Goal: Task Accomplishment & Management: Manage account settings

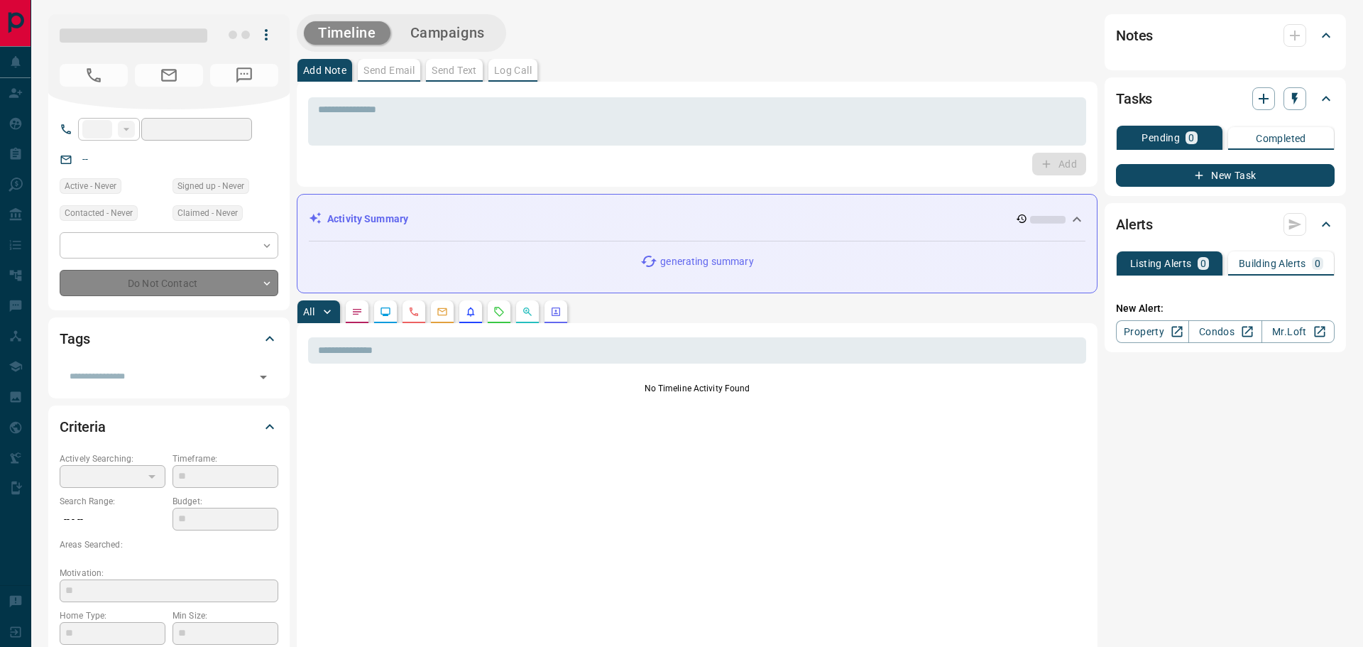
type input "**"
type input "**********"
type input "*"
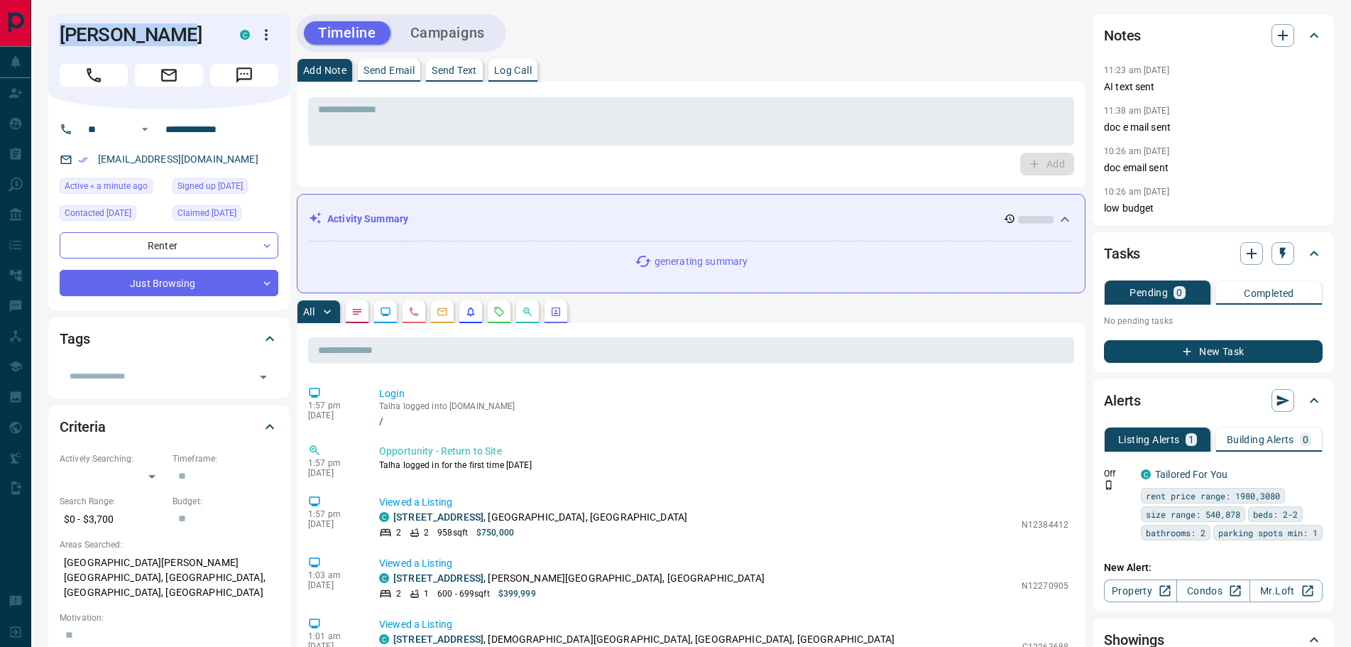
drag, startPoint x: 168, startPoint y: 33, endPoint x: 54, endPoint y: 28, distance: 113.7
click at [54, 28] on div "[PERSON_NAME] C" at bounding box center [168, 61] width 241 height 95
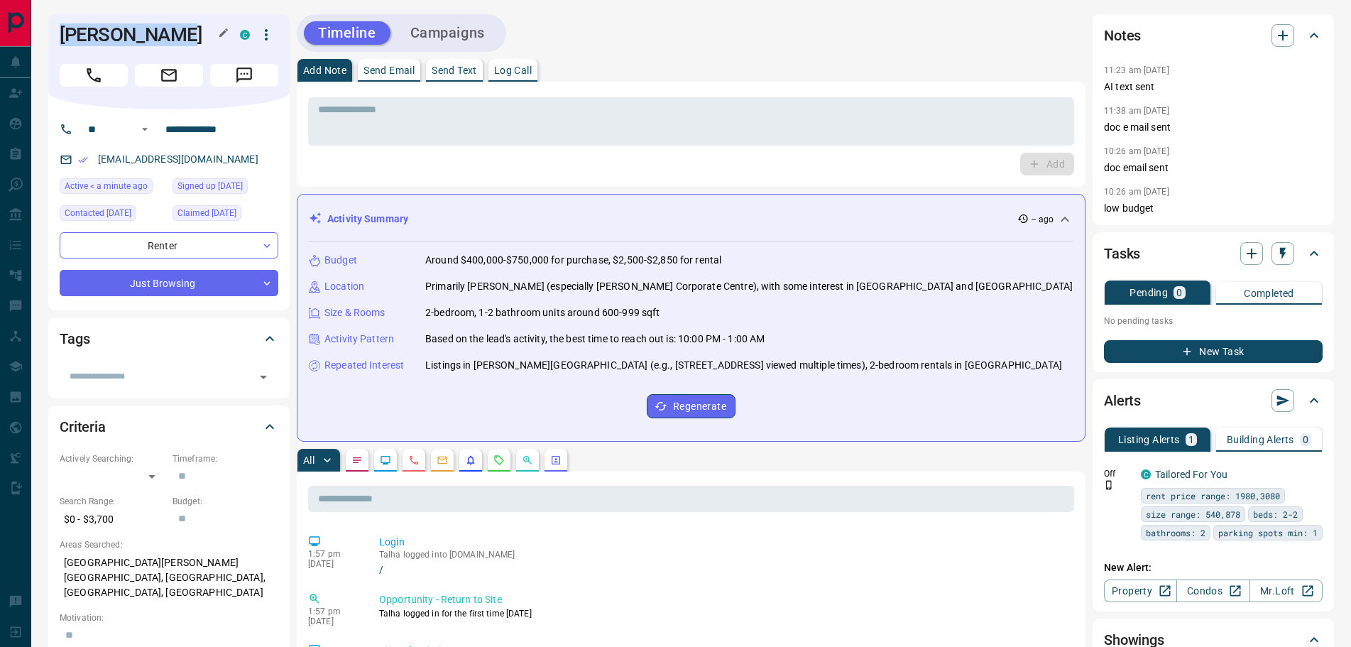
copy h1 "[PERSON_NAME]"
click at [353, 458] on icon "Notes" at bounding box center [356, 459] width 11 height 11
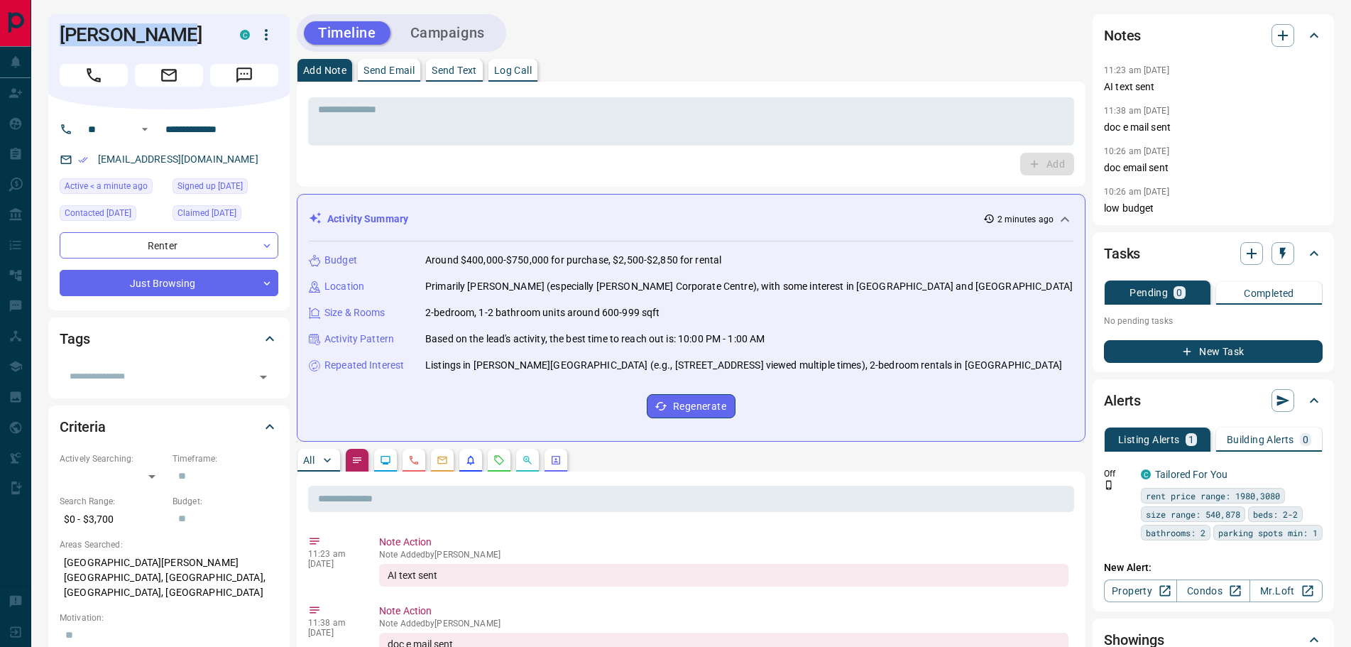
click at [243, 69] on icon "Message" at bounding box center [244, 75] width 16 height 16
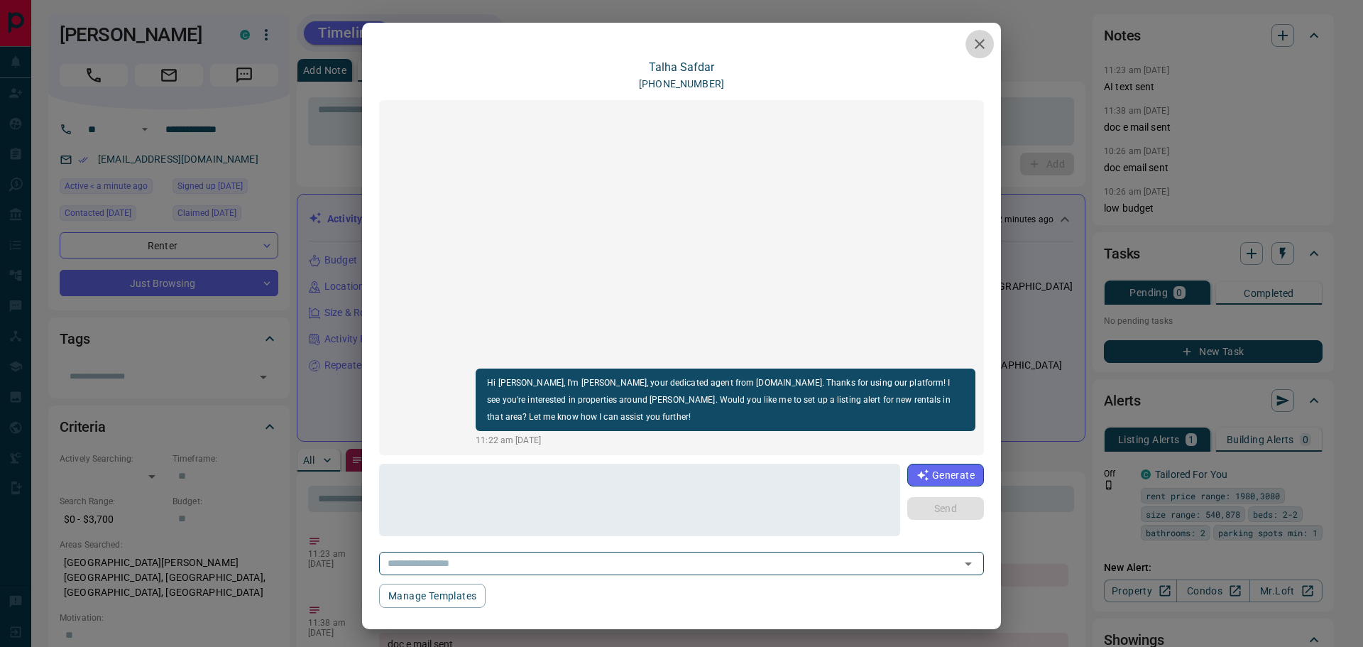
click at [971, 44] on icon "button" at bounding box center [979, 44] width 17 height 17
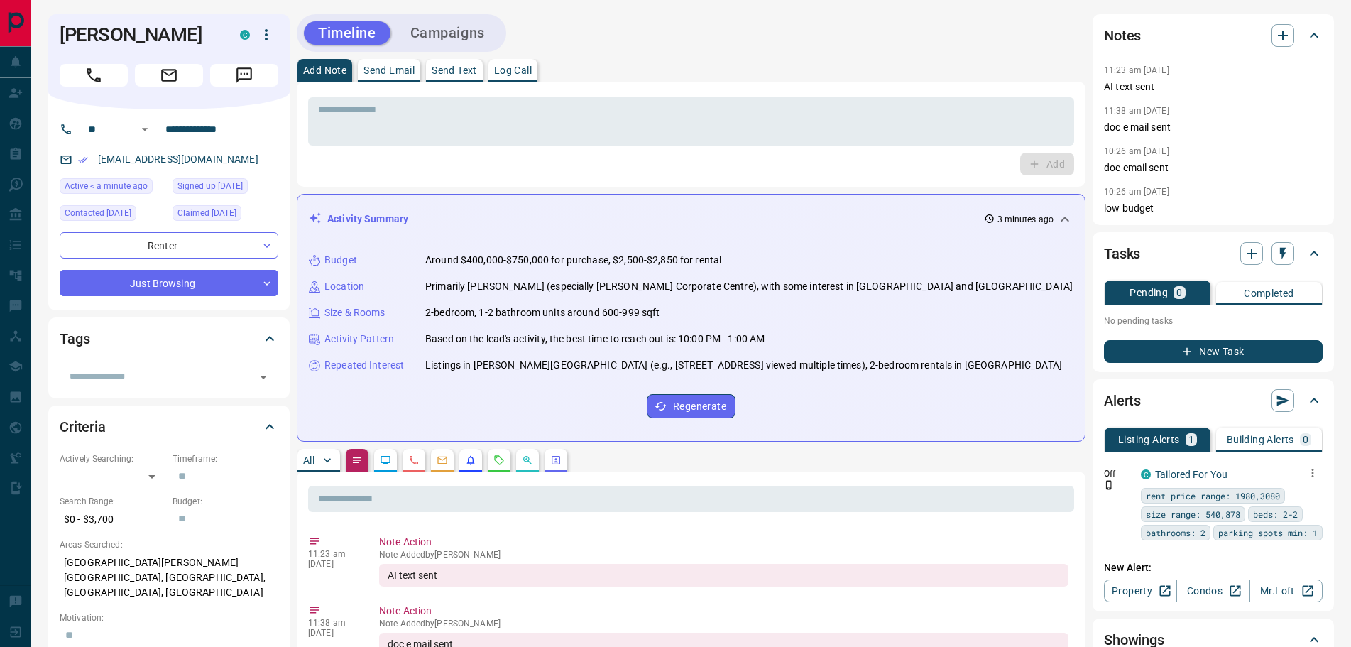
click at [1314, 471] on icon "button" at bounding box center [1313, 473] width 13 height 13
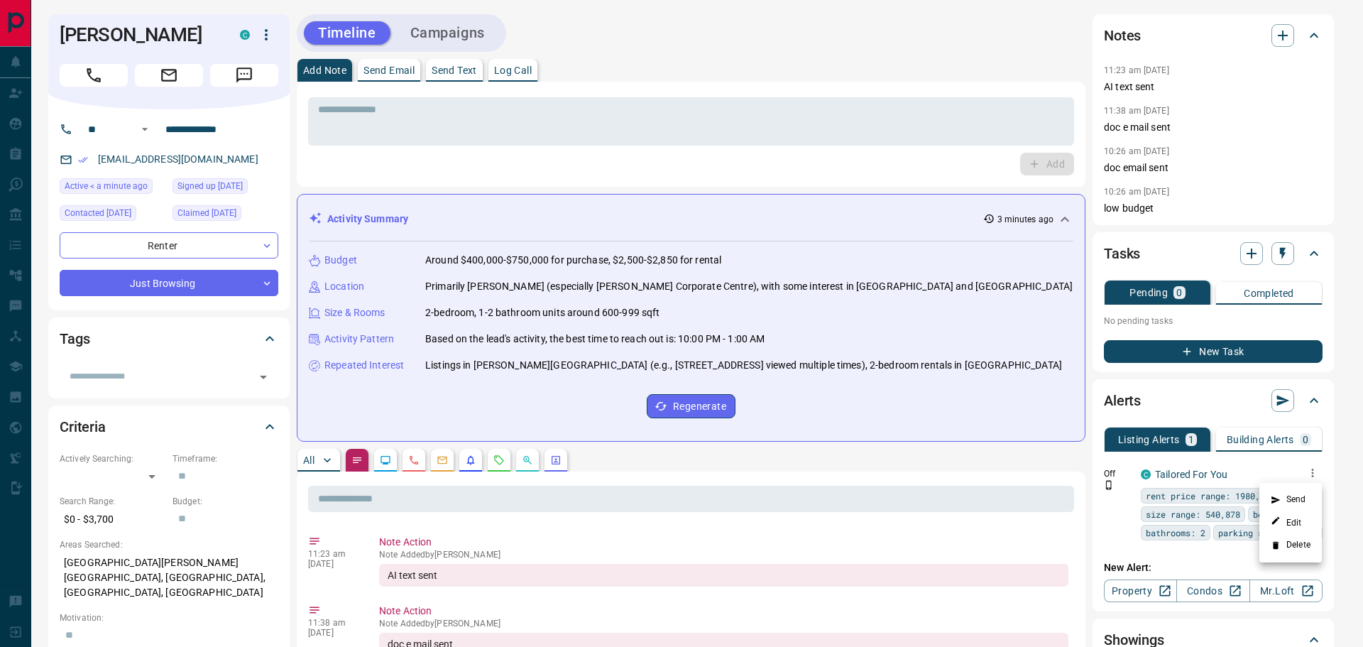
click at [1290, 541] on li "Delete" at bounding box center [1291, 545] width 62 height 23
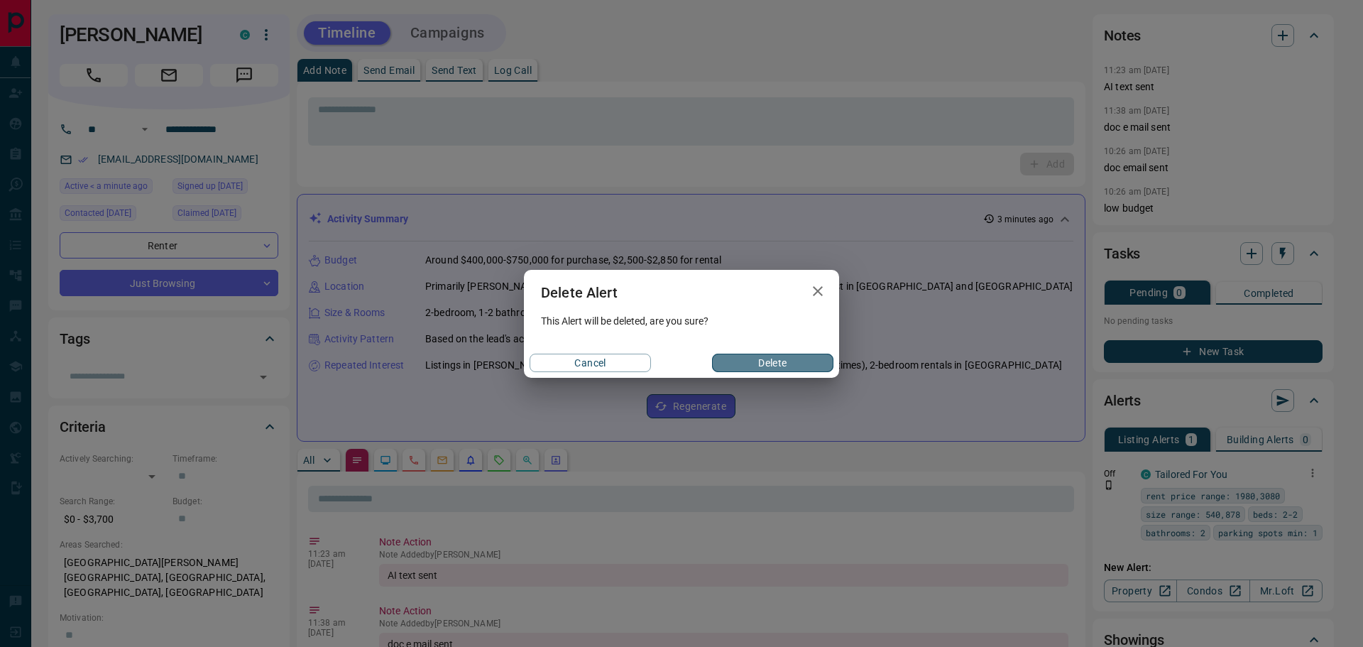
click at [753, 360] on button "Delete" at bounding box center [772, 363] width 121 height 18
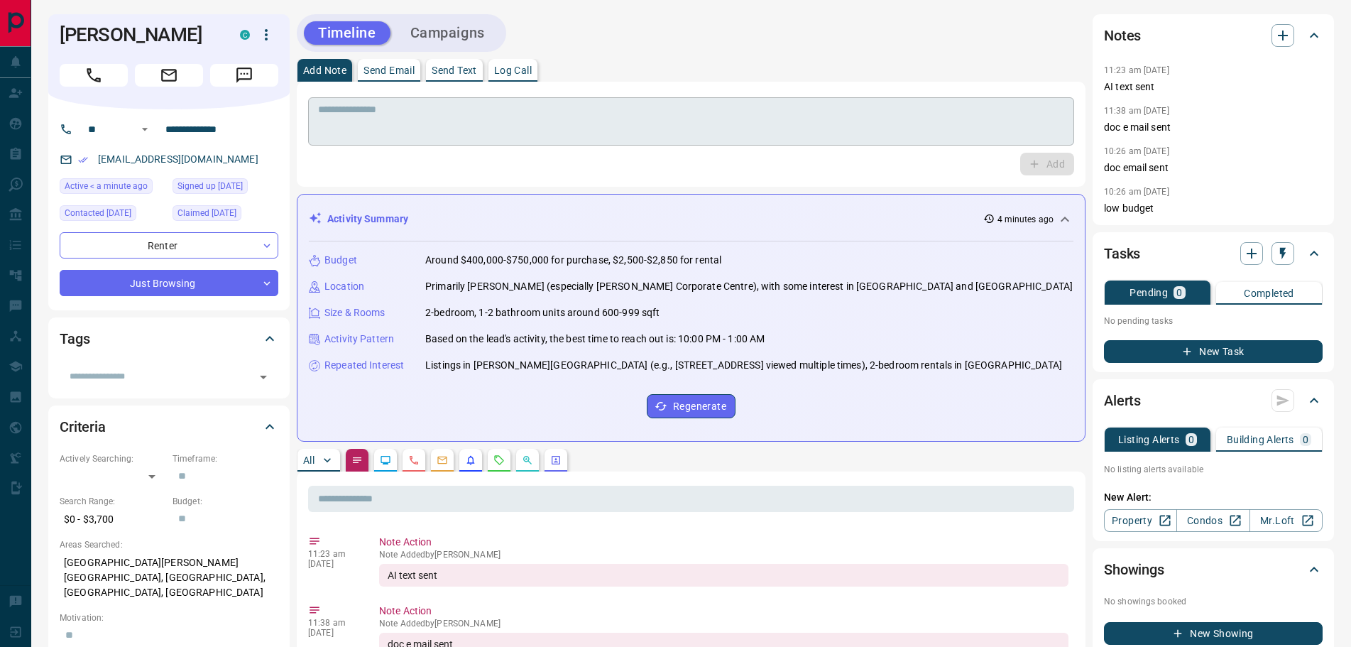
click at [380, 126] on textarea at bounding box center [691, 122] width 746 height 36
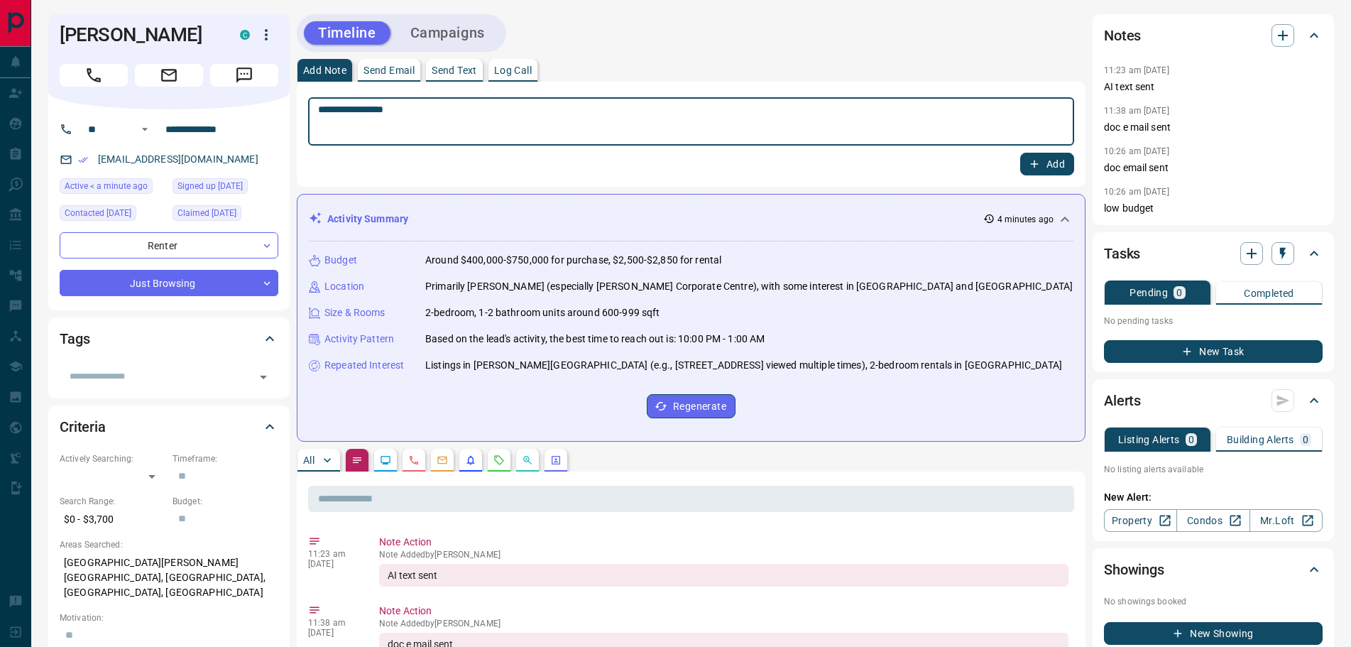
type textarea "**********"
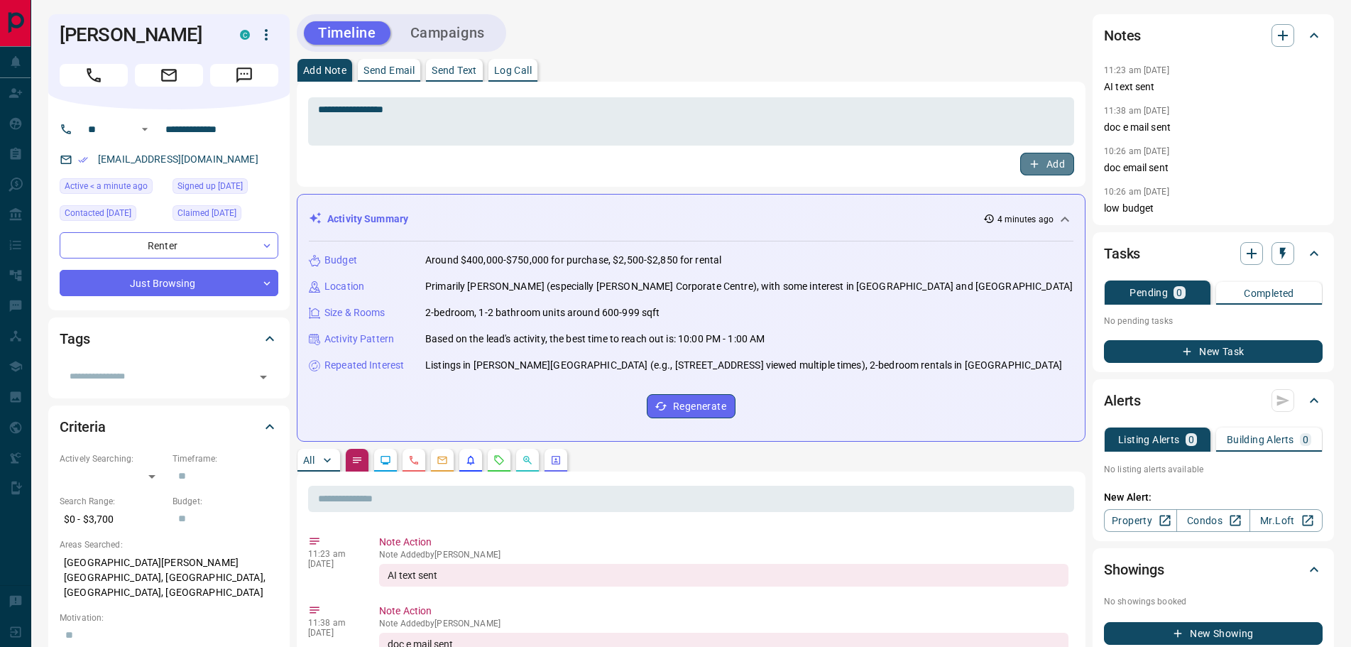
click at [1040, 168] on icon "button" at bounding box center [1034, 164] width 13 height 13
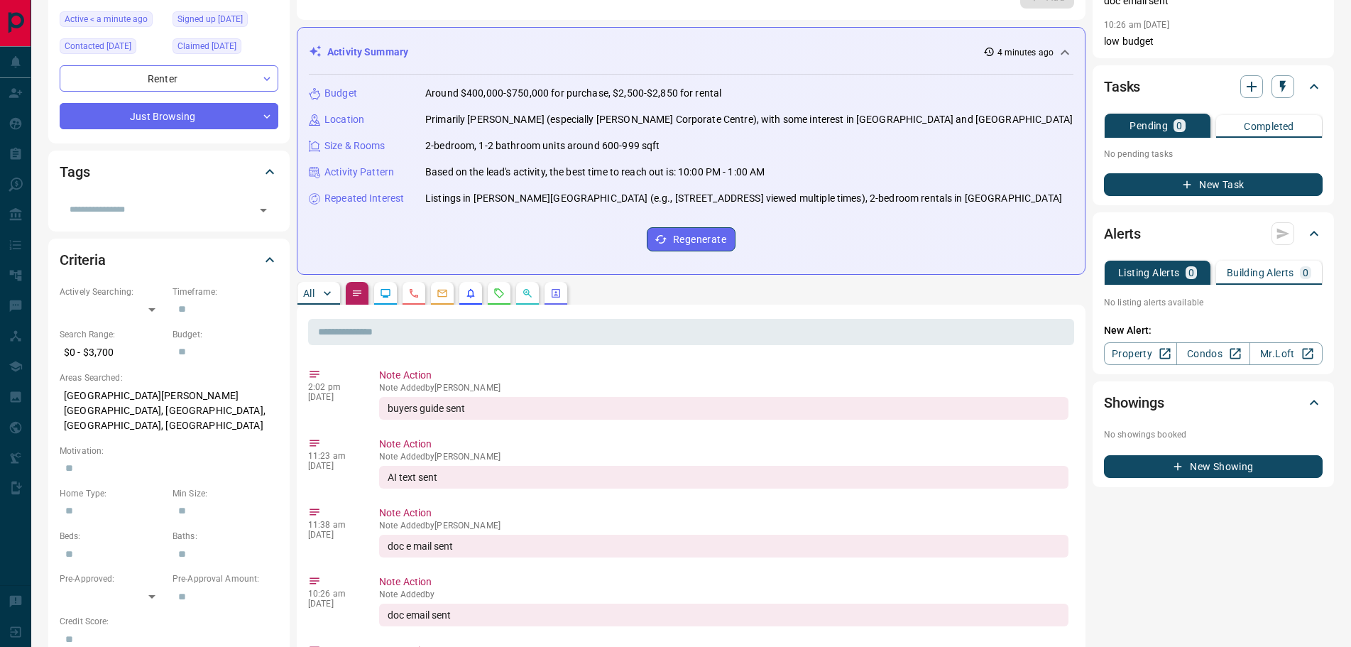
scroll to position [142, 0]
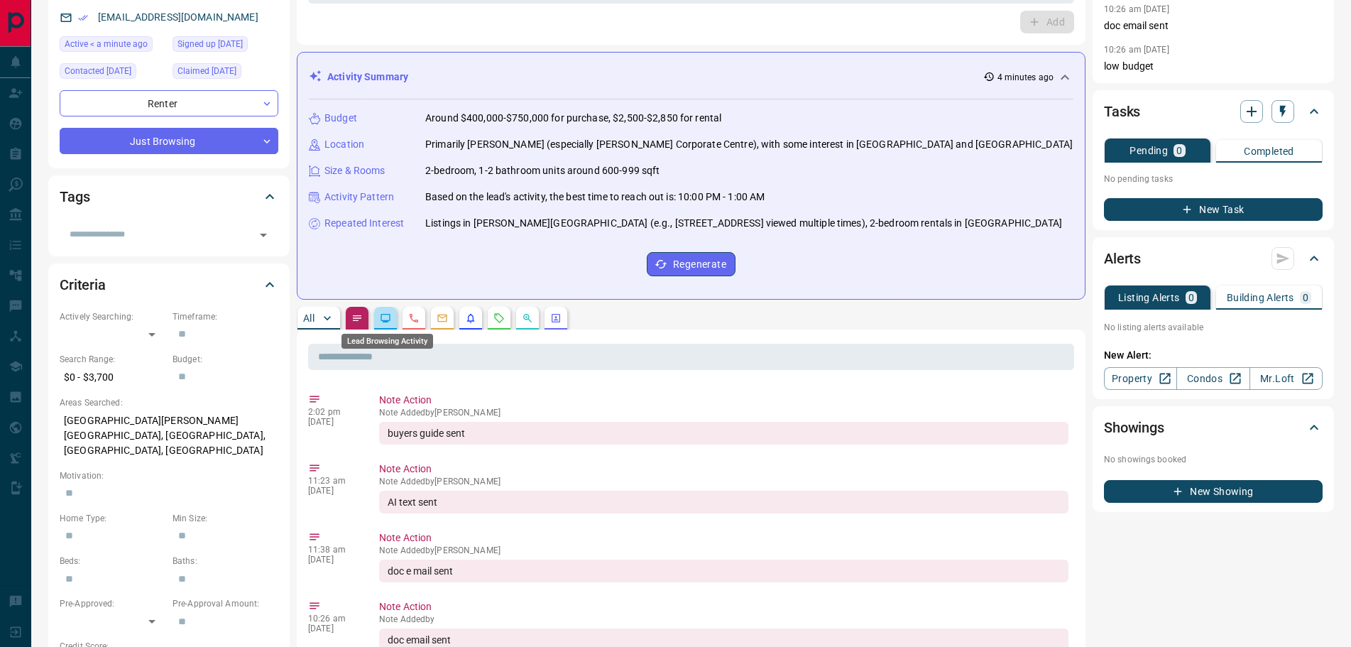
click at [381, 320] on icon "Lead Browsing Activity" at bounding box center [385, 317] width 11 height 11
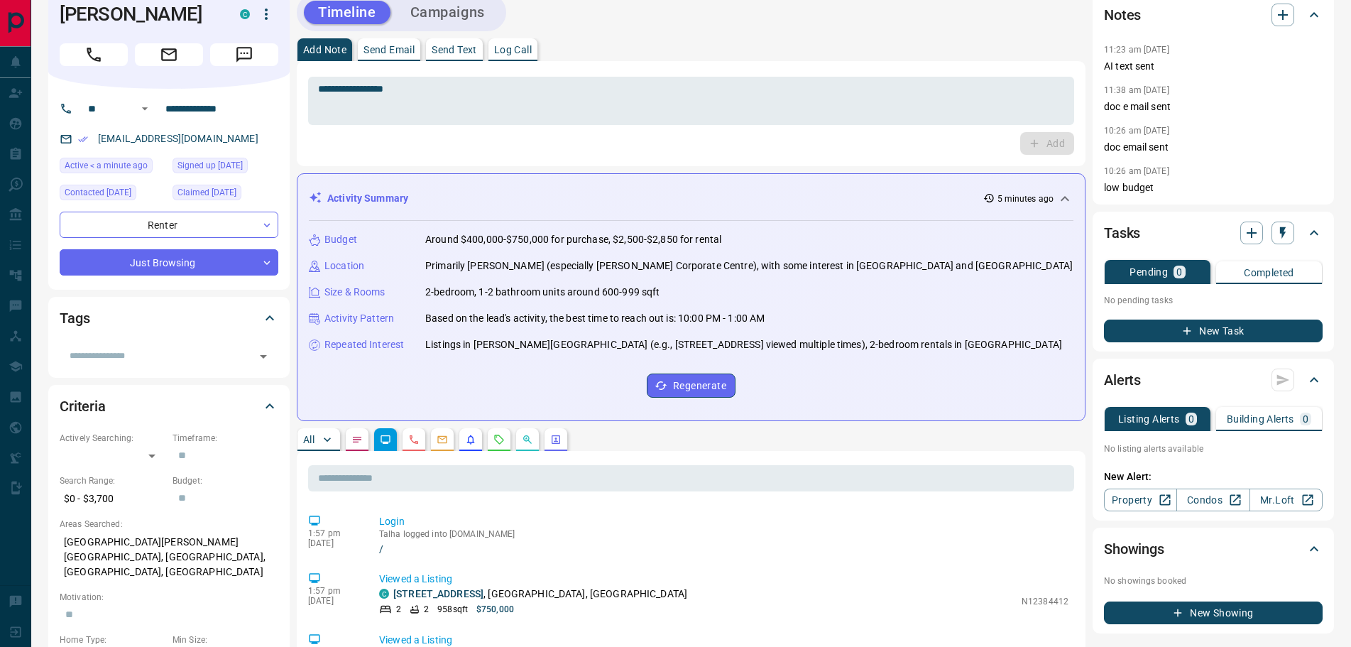
scroll to position [0, 0]
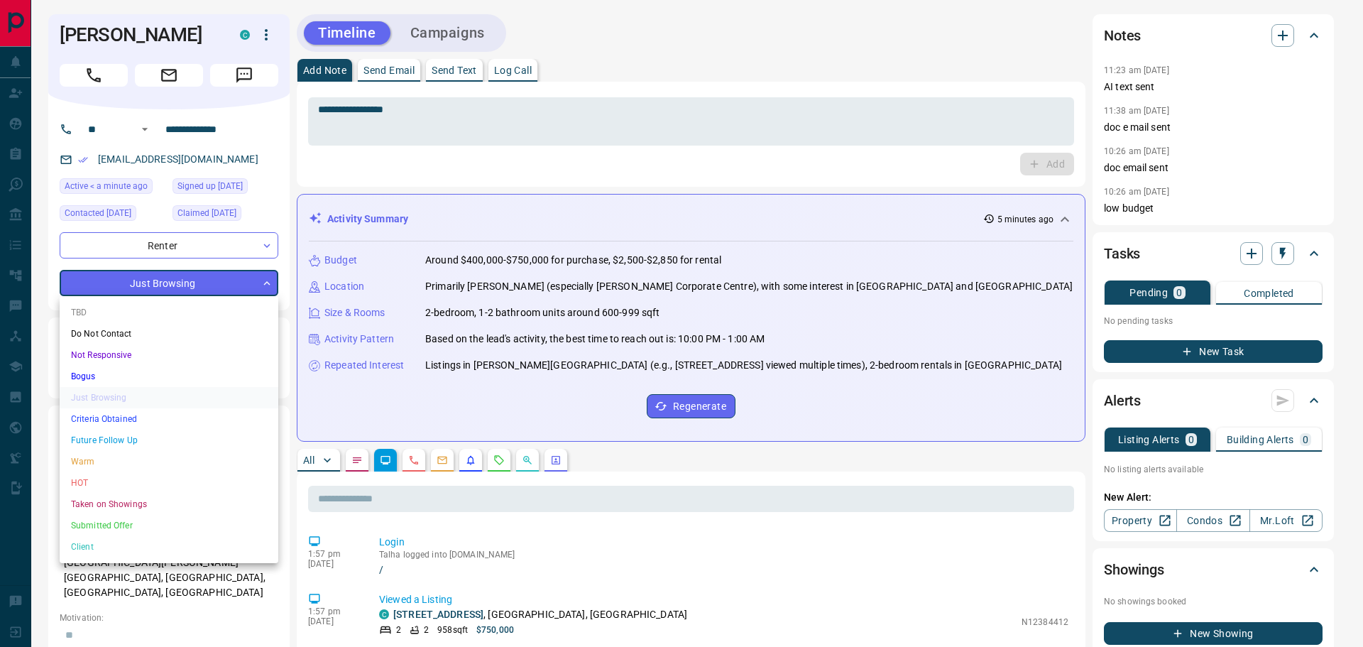
click at [146, 437] on li "Future Follow Up" at bounding box center [169, 440] width 219 height 21
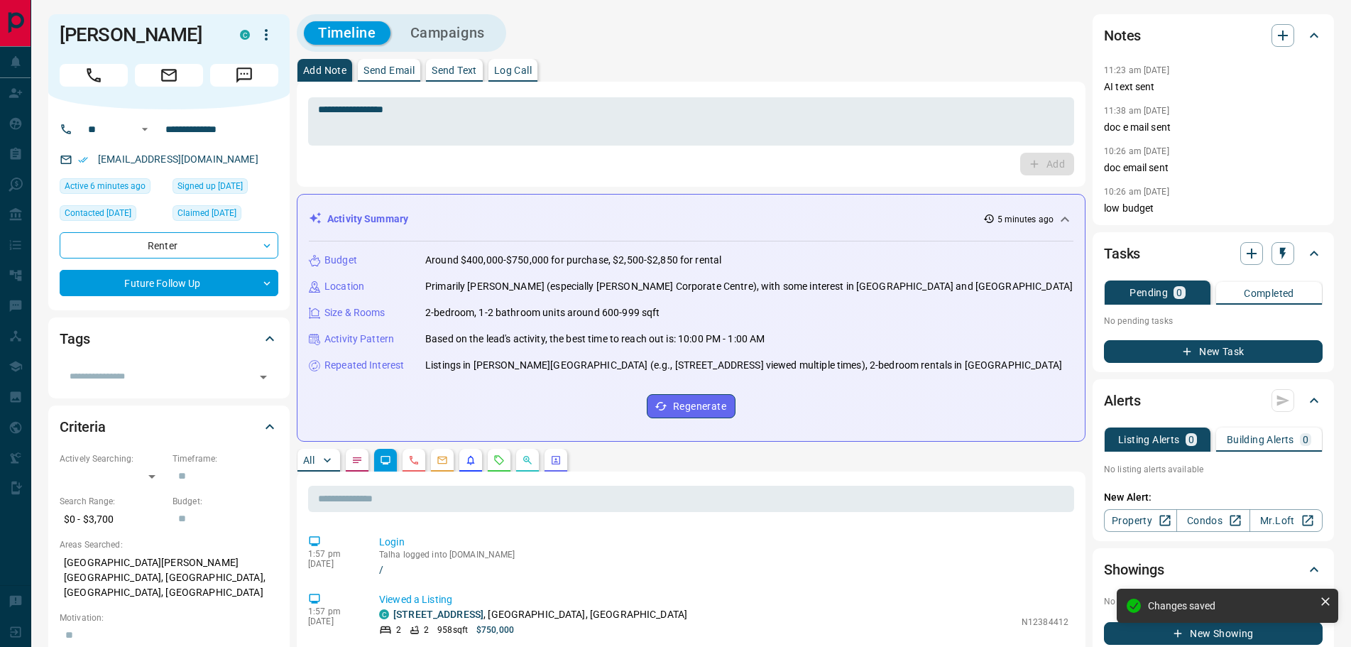
type input "*"
click at [1285, 250] on icon "button" at bounding box center [1283, 254] width 6 height 12
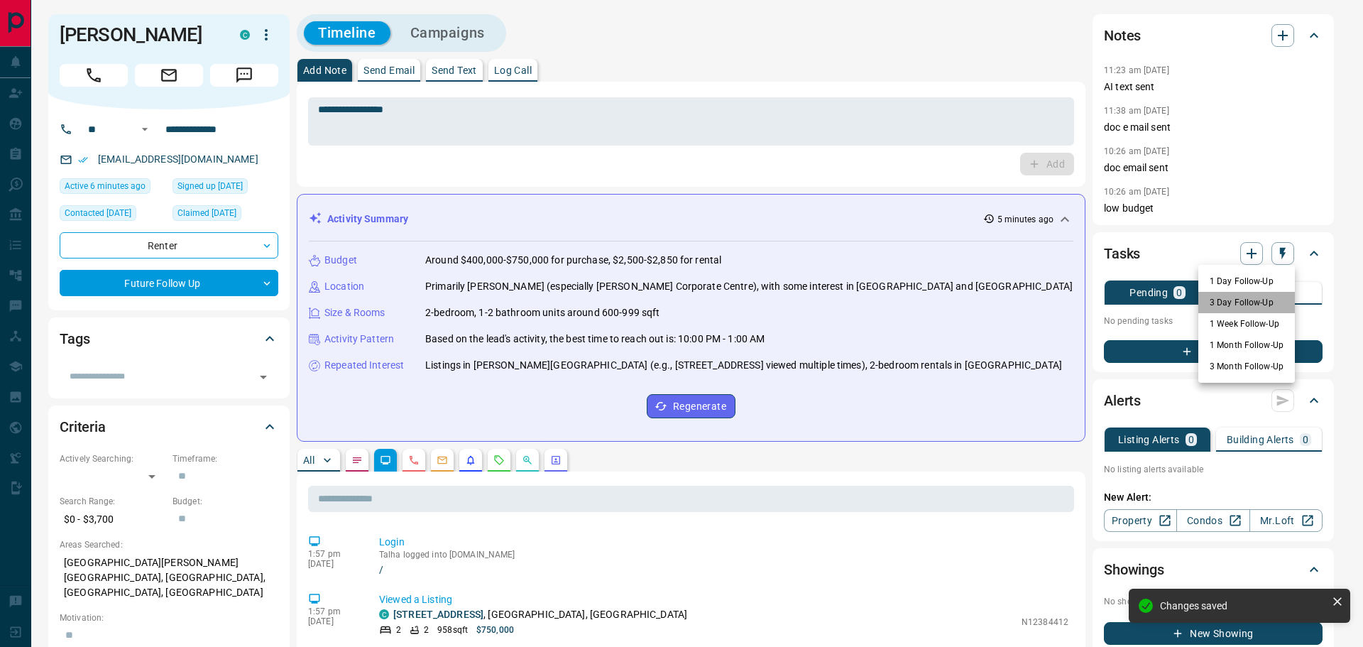
click at [1229, 297] on li "3 Day Follow-Up" at bounding box center [1247, 302] width 97 height 21
